Goal: Task Accomplishment & Management: Complete application form

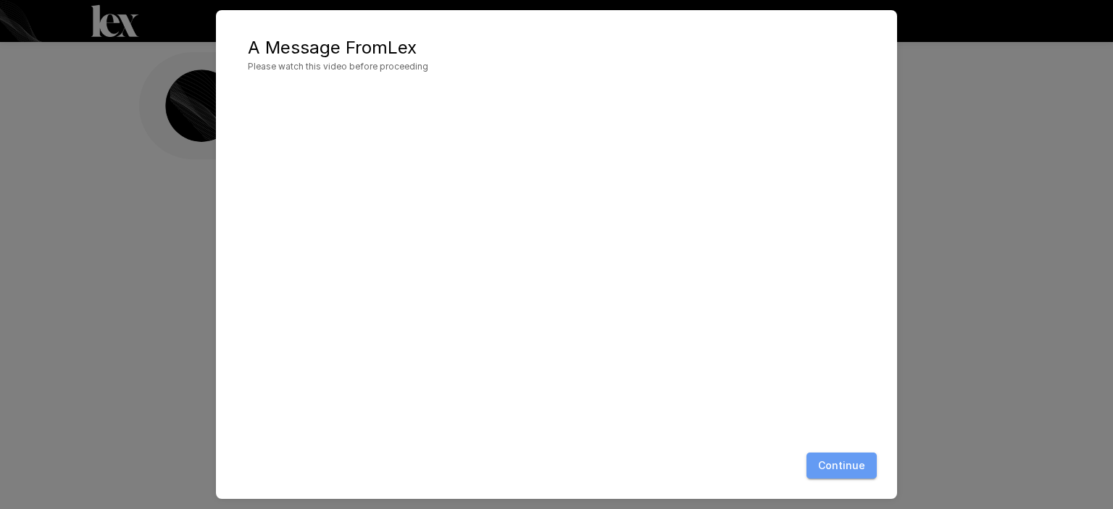
click at [847, 469] on button "Continue" at bounding box center [841, 466] width 70 height 27
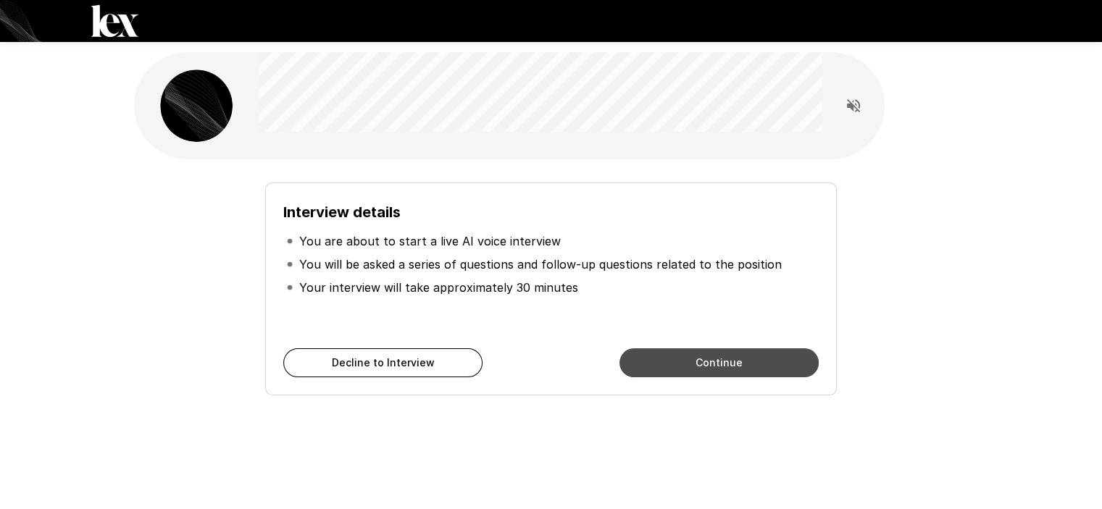
click at [705, 359] on button "Continue" at bounding box center [718, 363] width 199 height 29
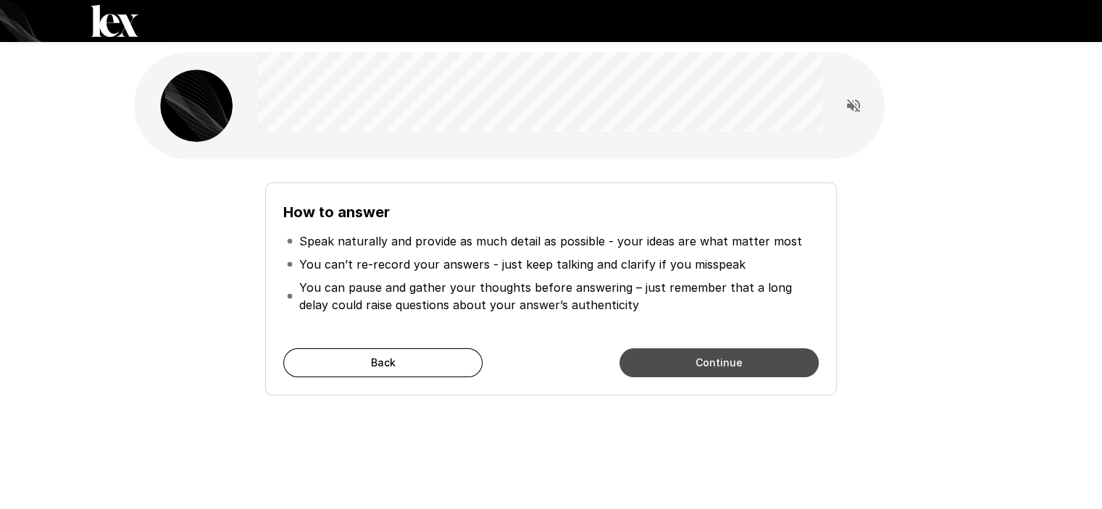
click at [706, 362] on button "Continue" at bounding box center [718, 363] width 199 height 29
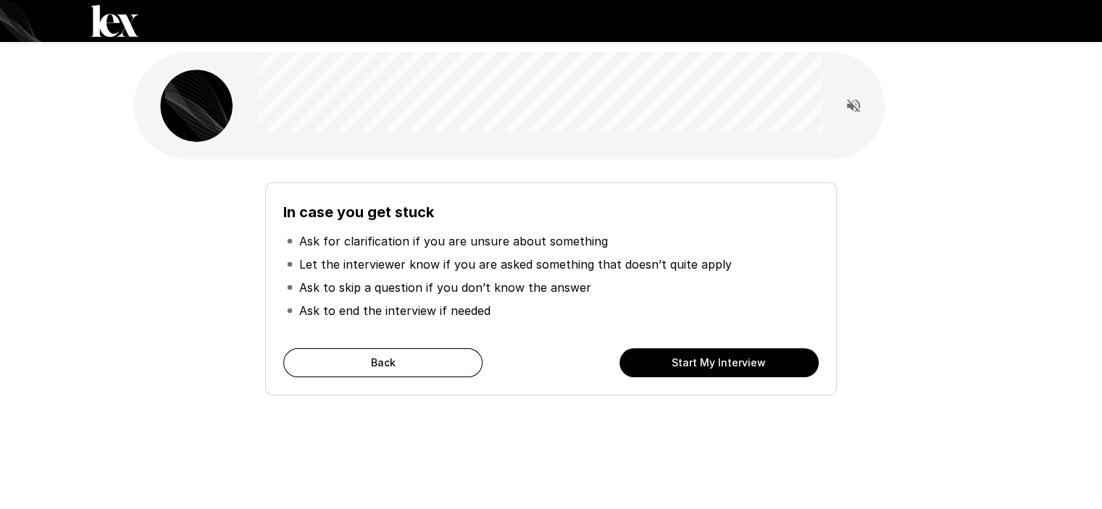
click at [706, 362] on button "Start My Interview" at bounding box center [718, 363] width 199 height 29
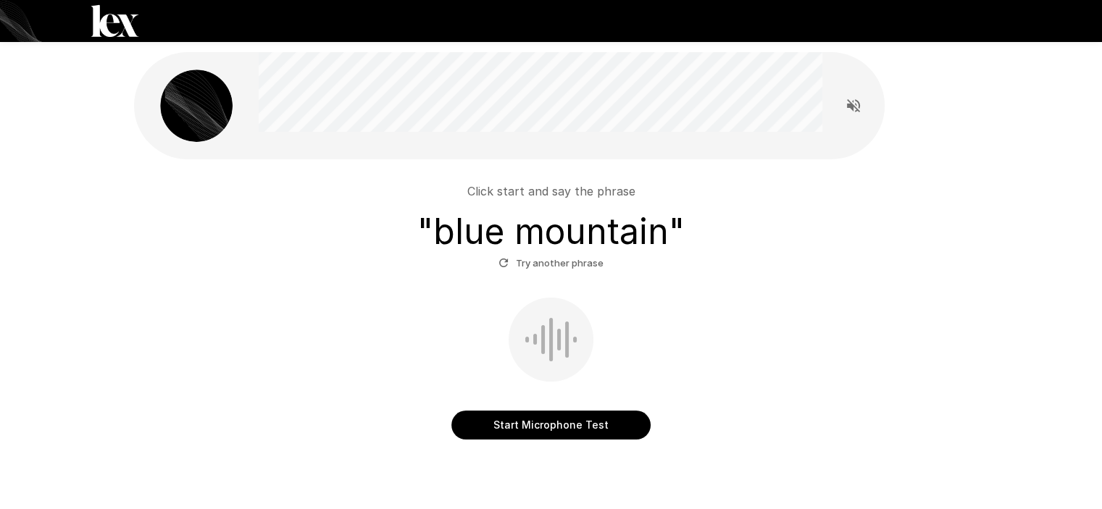
click at [546, 427] on button "Start Microphone Test" at bounding box center [550, 425] width 199 height 29
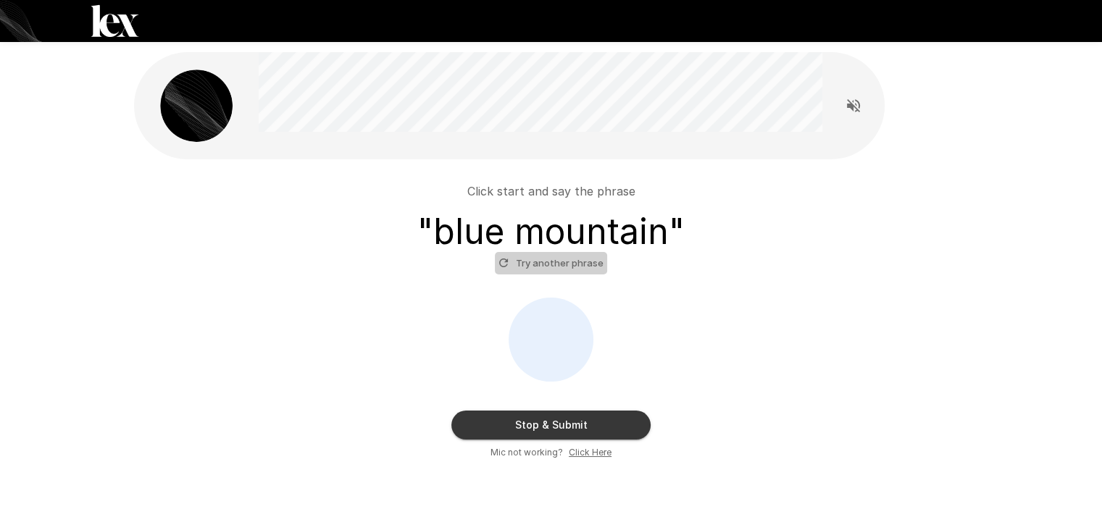
click at [556, 262] on button "Try another phrase" at bounding box center [551, 263] width 112 height 22
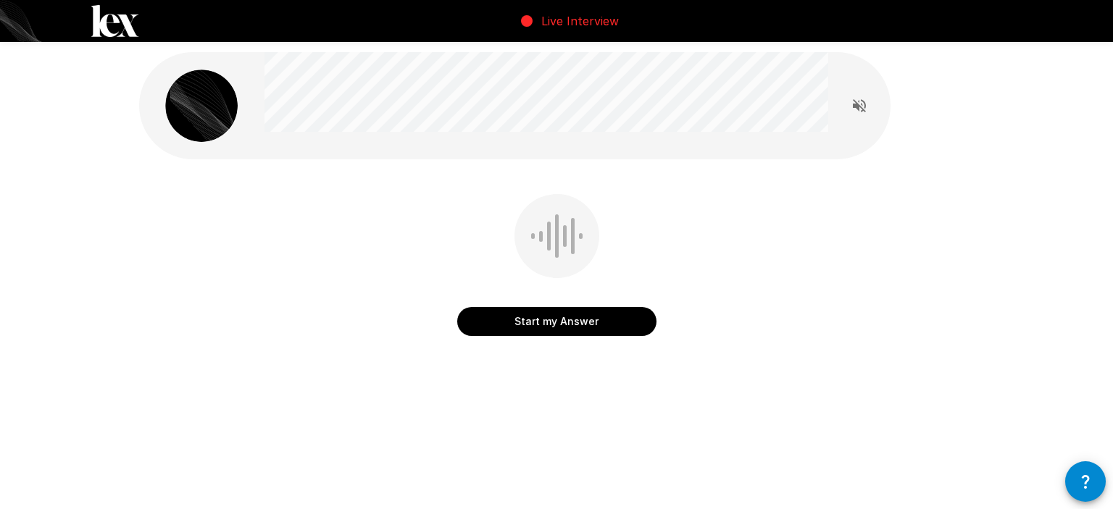
click at [572, 322] on button "Start my Answer" at bounding box center [556, 321] width 199 height 29
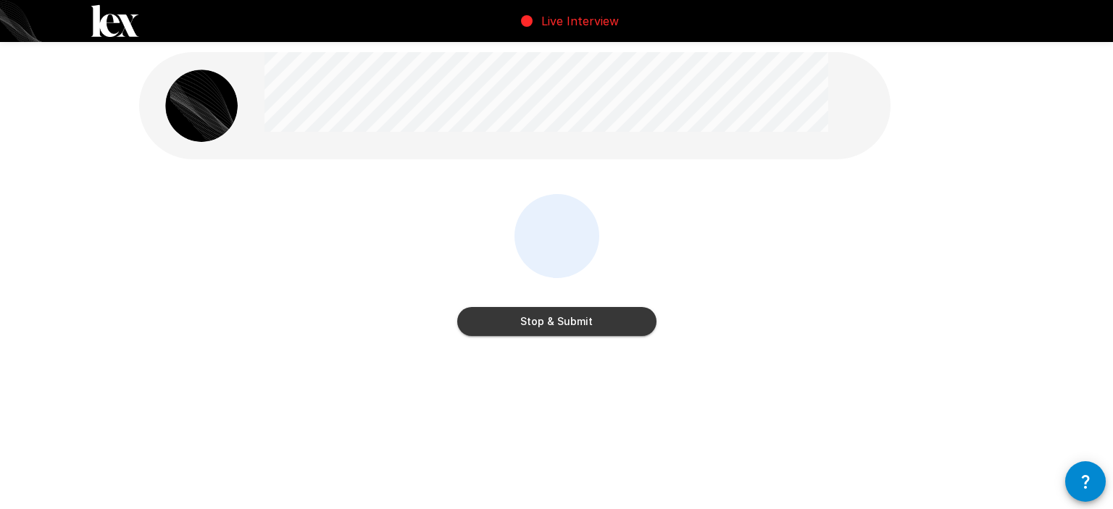
click at [572, 322] on button "Stop & Submit" at bounding box center [556, 321] width 199 height 29
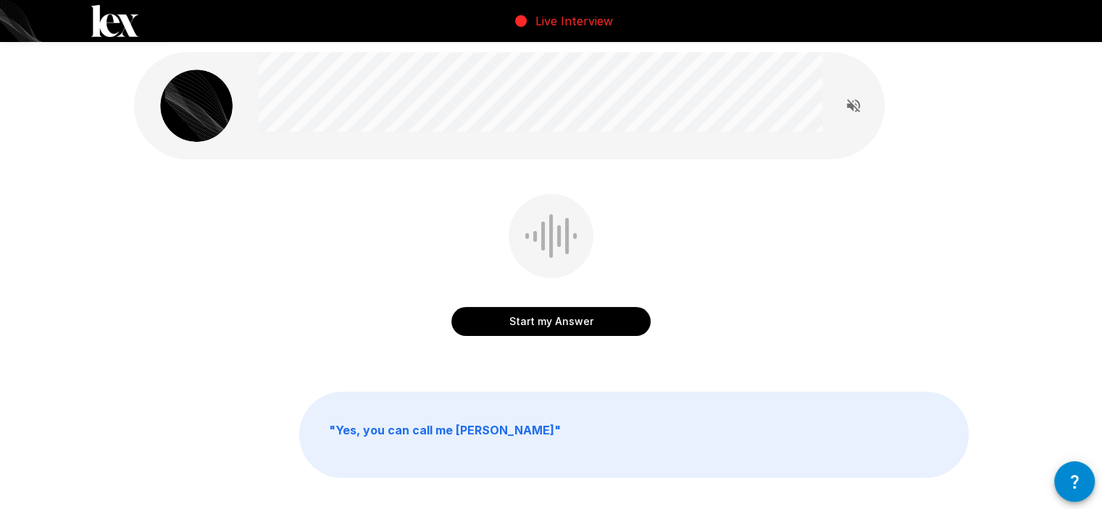
click at [558, 324] on button "Start my Answer" at bounding box center [550, 321] width 199 height 29
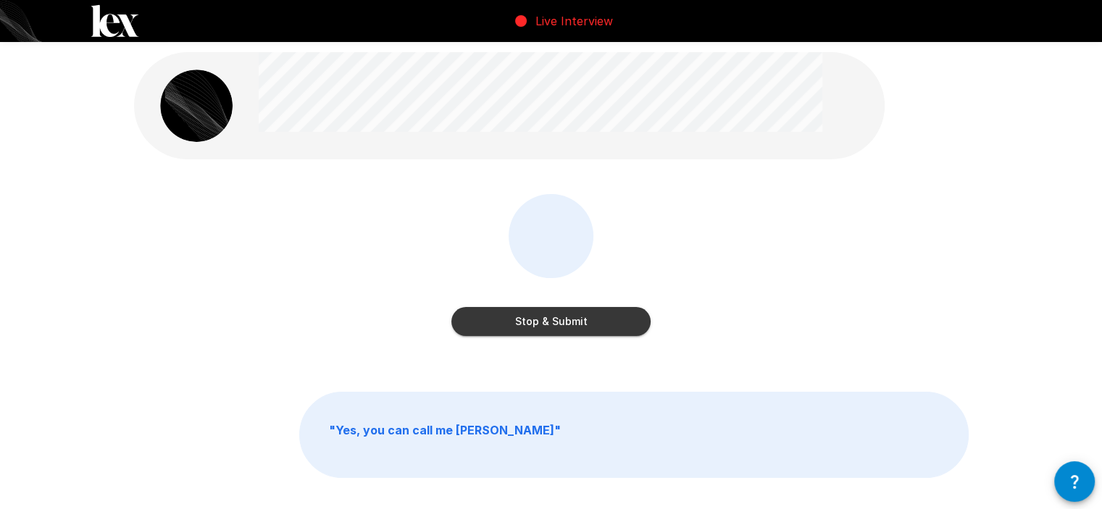
click at [558, 324] on button "Stop & Submit" at bounding box center [550, 321] width 199 height 29
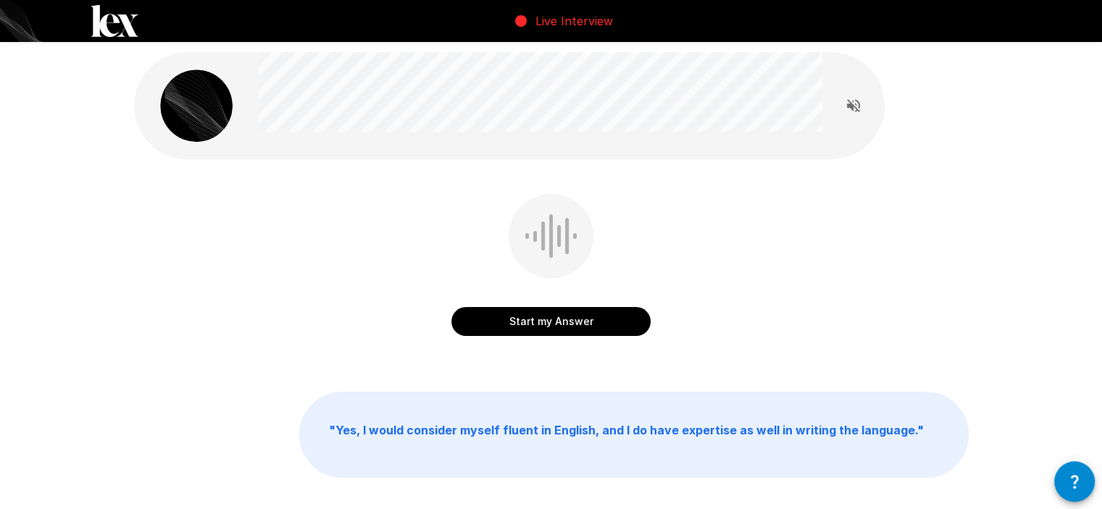
click at [553, 328] on button "Start my Answer" at bounding box center [550, 321] width 199 height 29
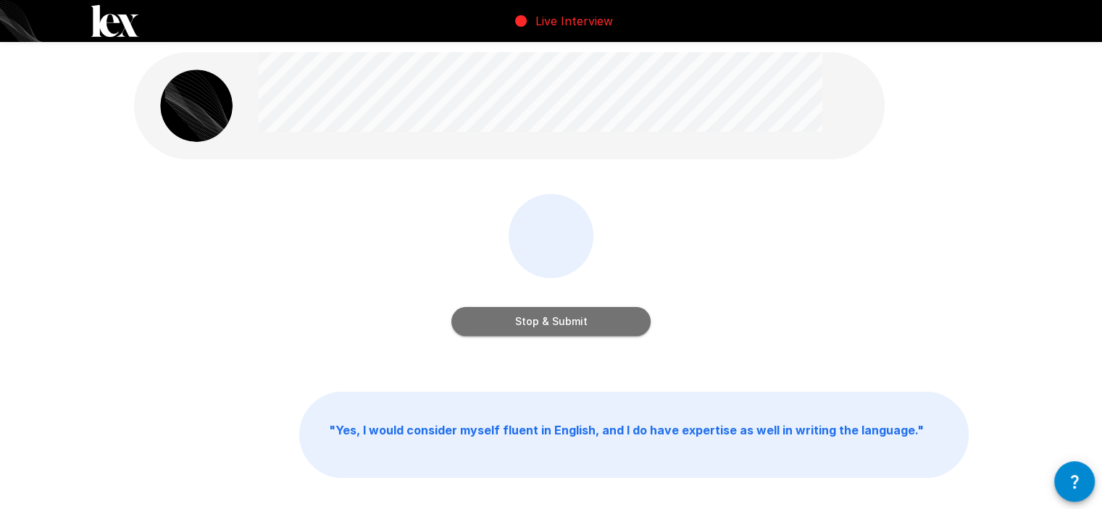
click at [553, 328] on button "Stop & Submit" at bounding box center [550, 321] width 199 height 29
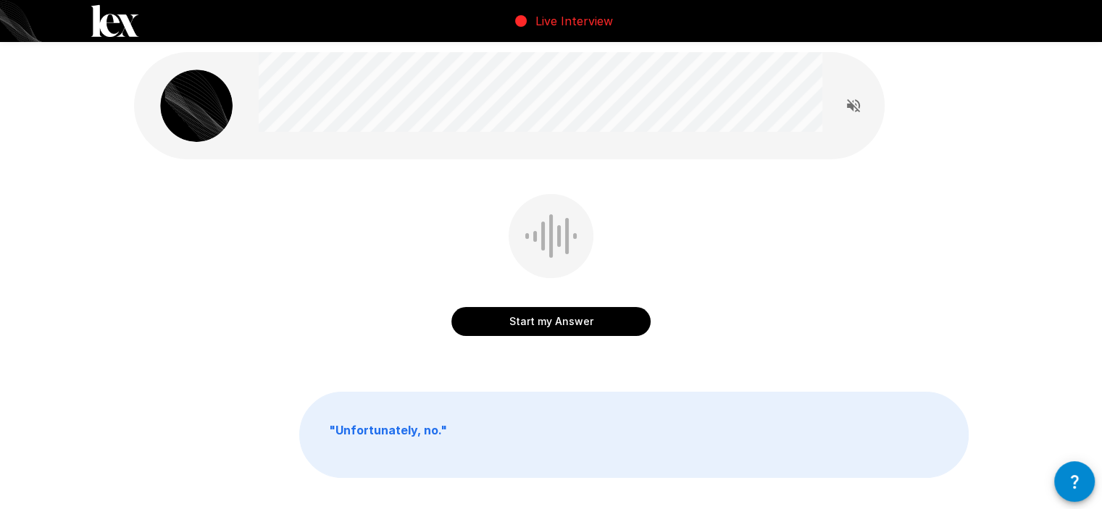
click at [554, 320] on button "Start my Answer" at bounding box center [550, 321] width 199 height 29
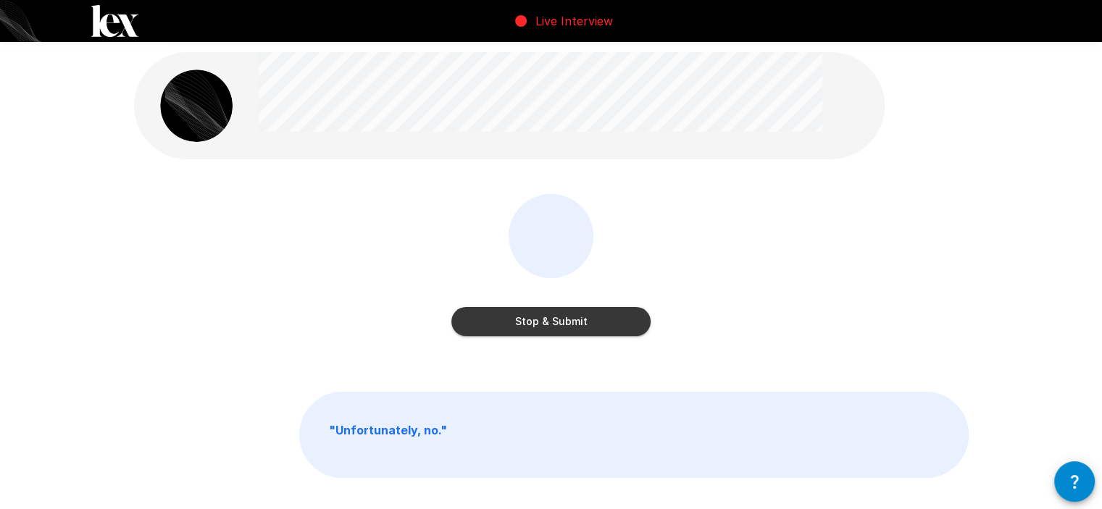
click at [554, 320] on button "Stop & Submit" at bounding box center [550, 321] width 199 height 29
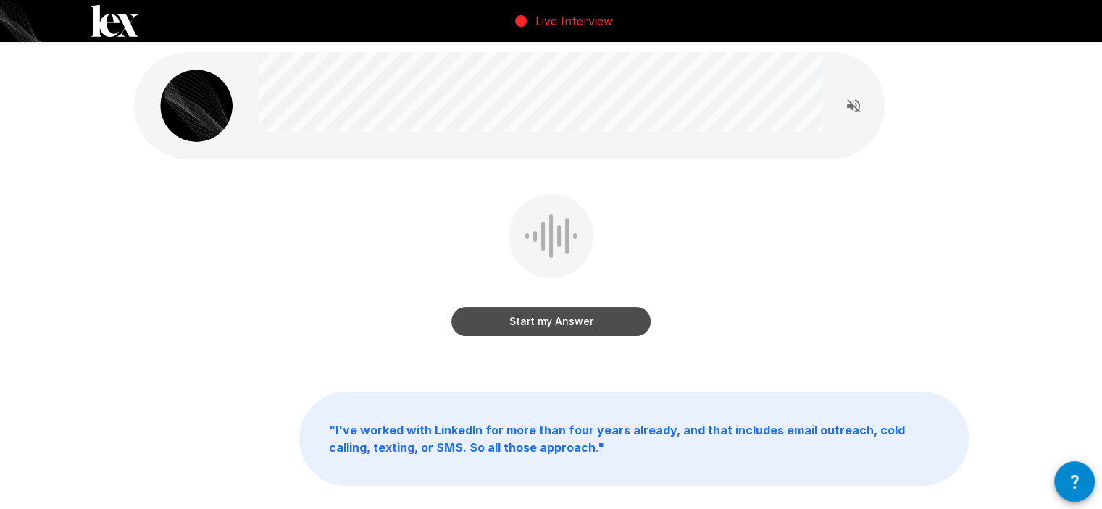
click at [536, 324] on button "Start my Answer" at bounding box center [550, 321] width 199 height 29
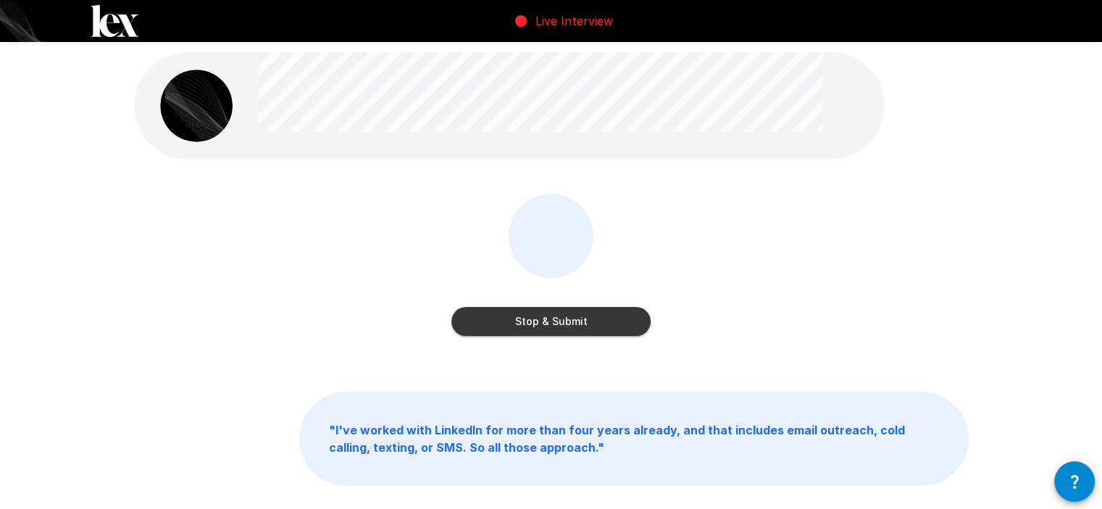
click at [536, 324] on button "Stop & Submit" at bounding box center [550, 321] width 199 height 29
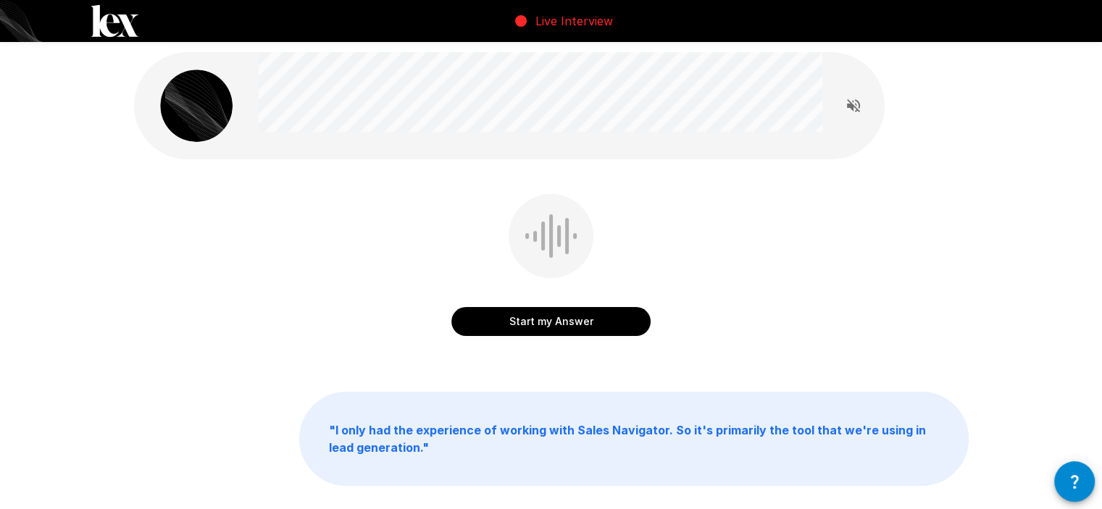
click at [539, 322] on button "Start my Answer" at bounding box center [550, 321] width 199 height 29
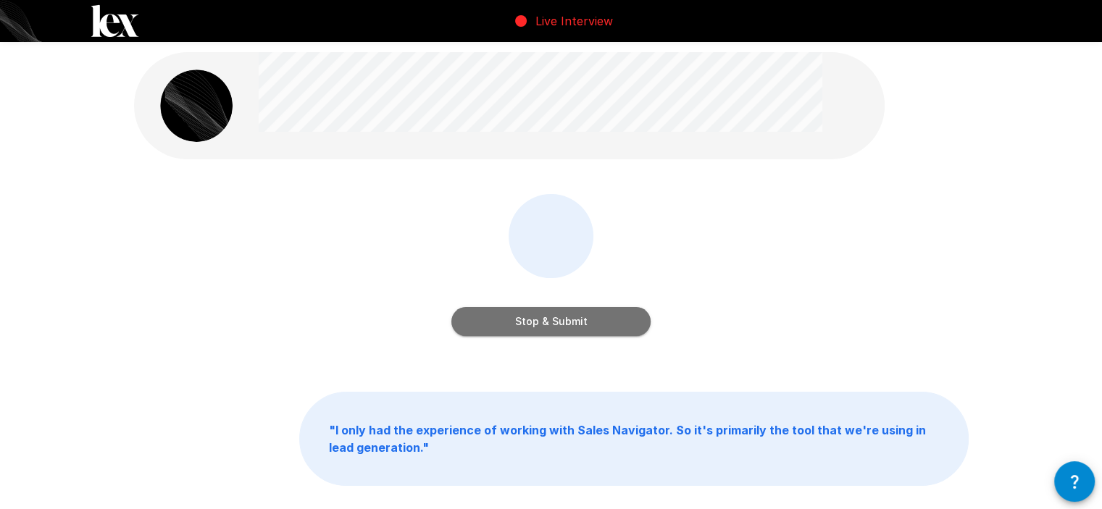
click at [539, 322] on button "Stop & Submit" at bounding box center [550, 321] width 199 height 29
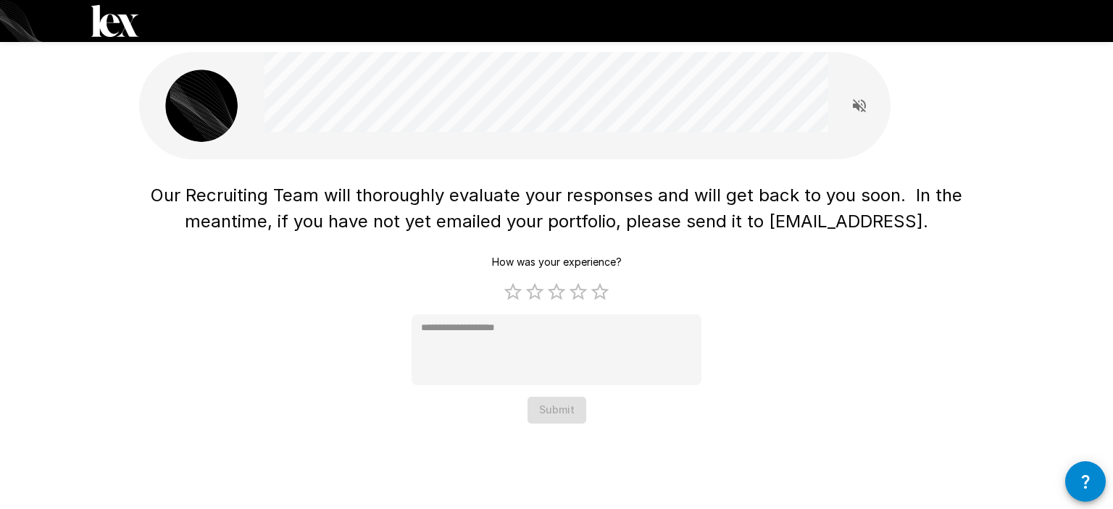
click at [565, 401] on div "How was your experience? 1 Star 2 Stars 3 Stars 4 Stars 5 Stars Empty * Submit" at bounding box center [557, 336] width 290 height 175
click at [874, 99] on div at bounding box center [858, 106] width 62 height 72
click at [849, 114] on button "Read questions aloud" at bounding box center [859, 105] width 29 height 29
click at [856, 107] on icon "Stop reading questions aloud" at bounding box center [859, 105] width 13 height 13
click at [602, 292] on label "5 Stars" at bounding box center [600, 292] width 22 height 22
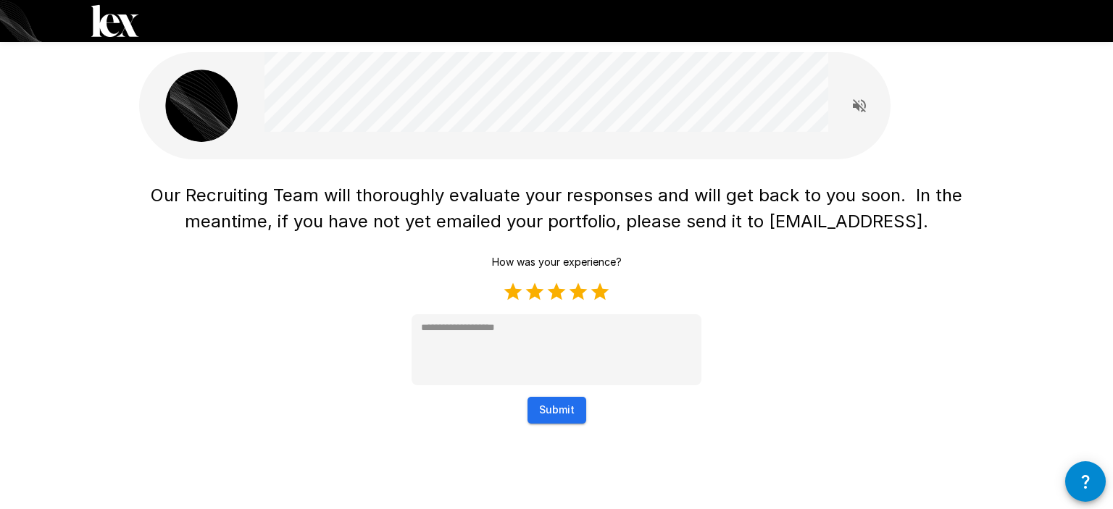
type textarea "*"
click at [561, 414] on button "Submit" at bounding box center [556, 410] width 59 height 27
